Goal: Navigation & Orientation: Find specific page/section

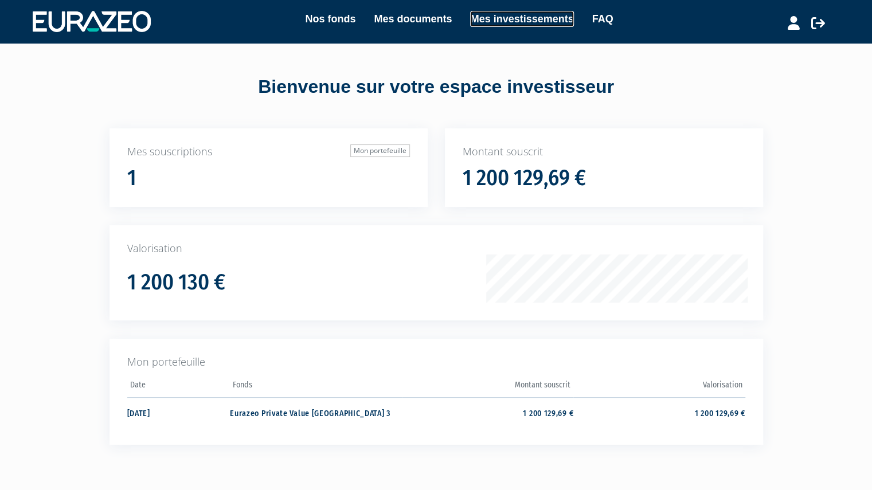
click at [491, 25] on link "Mes investissements" at bounding box center [521, 19] width 103 height 16
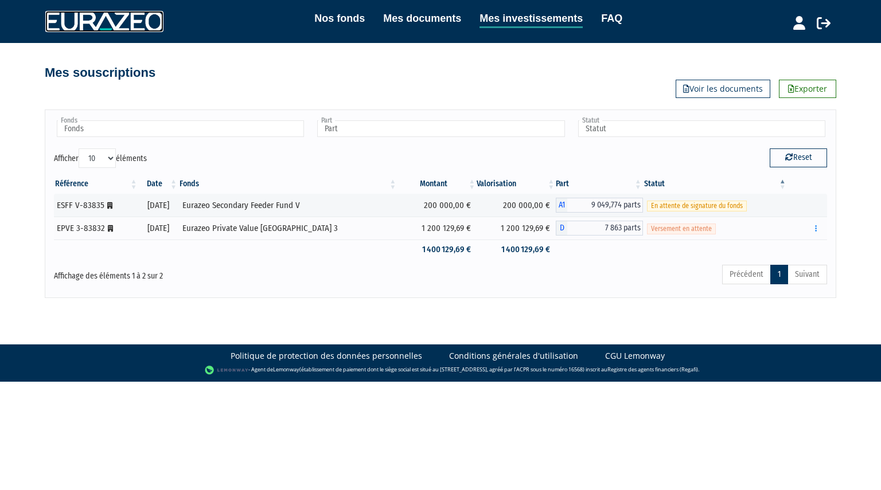
click at [116, 31] on img at bounding box center [104, 21] width 118 height 21
